Goal: Task Accomplishment & Management: Manage account settings

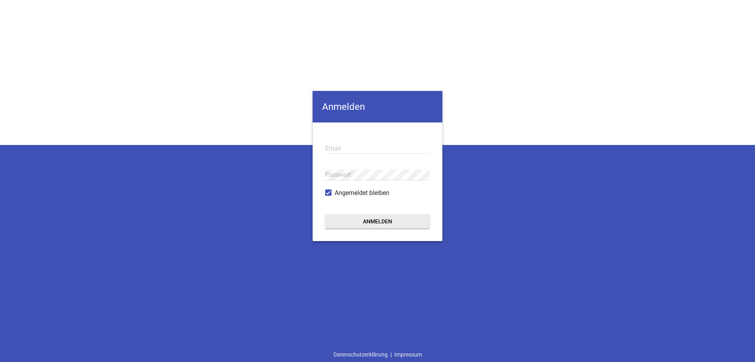
type input "[EMAIL_ADDRESS][DOMAIN_NAME]"
click at [376, 221] on button "Anmelden" at bounding box center [377, 221] width 105 height 14
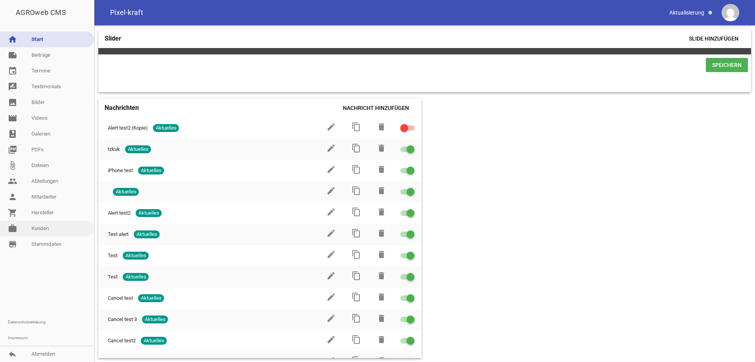
click at [45, 225] on link "work [PERSON_NAME]" at bounding box center [47, 228] width 94 height 16
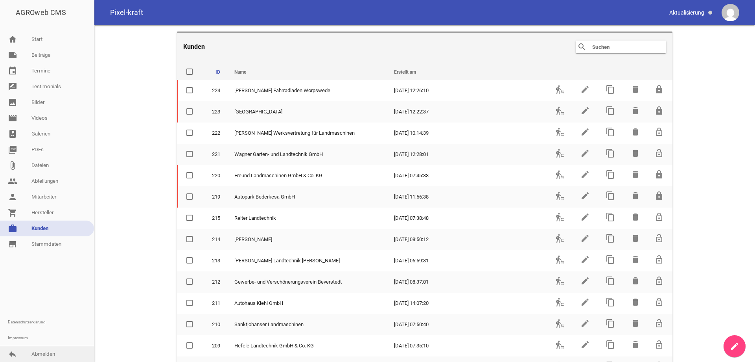
click at [48, 351] on link "reply Abmelden" at bounding box center [47, 354] width 94 height 16
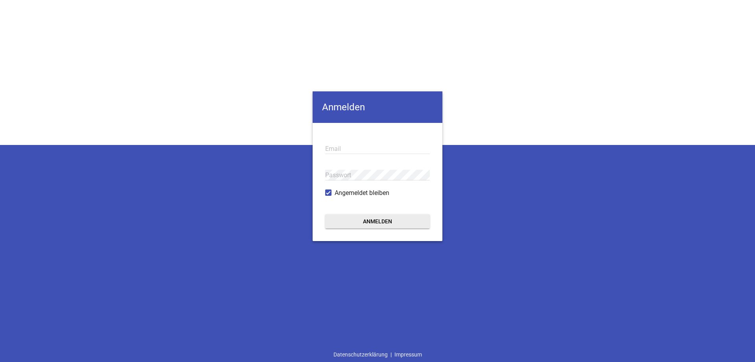
type input "[EMAIL_ADDRESS][DOMAIN_NAME]"
